Goal: Transaction & Acquisition: Purchase product/service

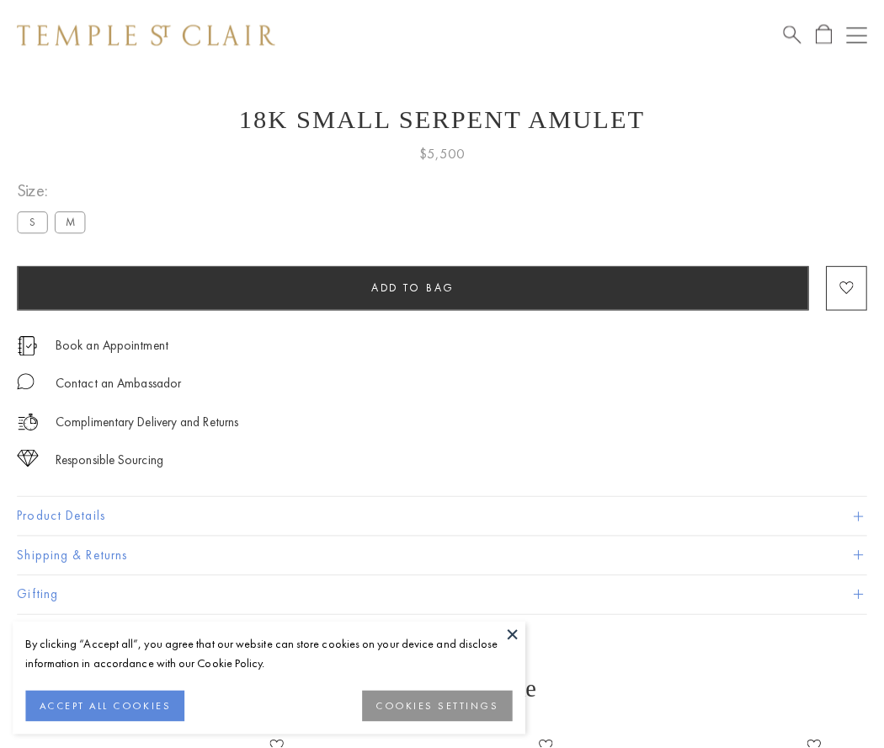
scroll to position [26, 0]
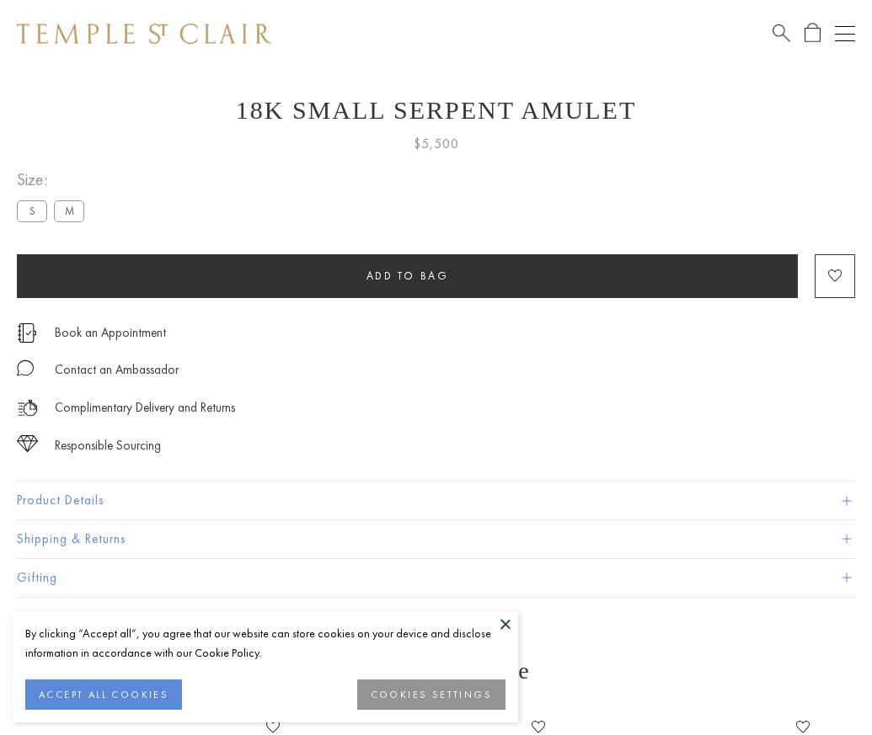
click at [407, 275] on span "Add to bag" at bounding box center [407, 276] width 83 height 14
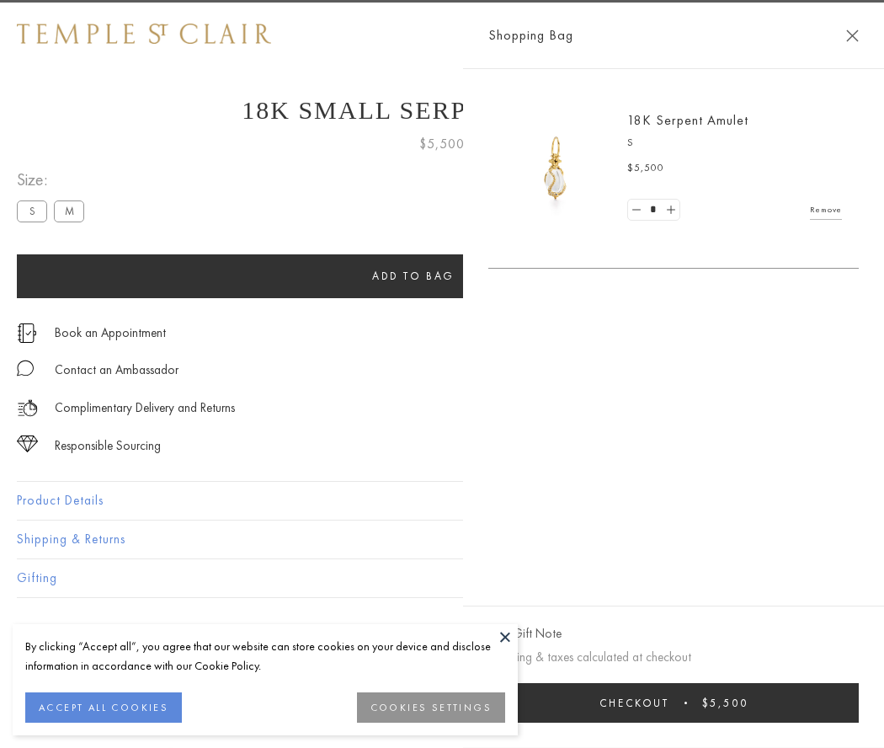
click at [678, 702] on button "Checkout $5,500" at bounding box center [673, 703] width 371 height 40
